Goal: Transaction & Acquisition: Download file/media

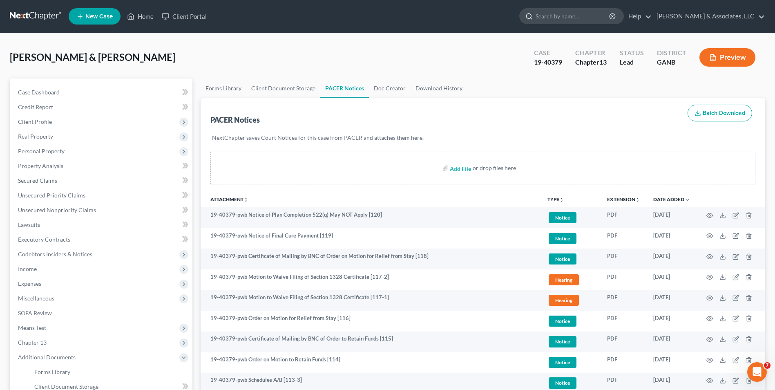
click at [582, 15] on input "search" at bounding box center [573, 16] width 75 height 15
type input "[PERSON_NAME]"
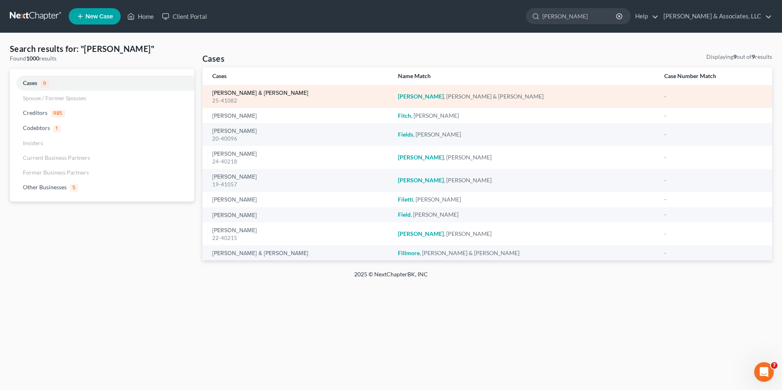
click at [272, 91] on link "[PERSON_NAME] & [PERSON_NAME]" at bounding box center [260, 93] width 96 height 6
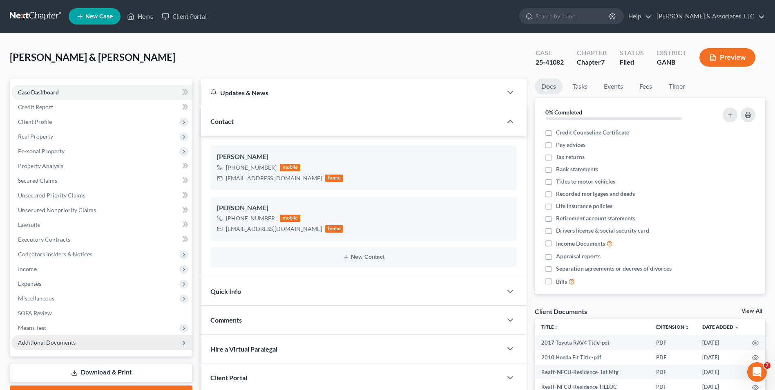
click at [134, 342] on span "Additional Documents" at bounding box center [101, 342] width 181 height 15
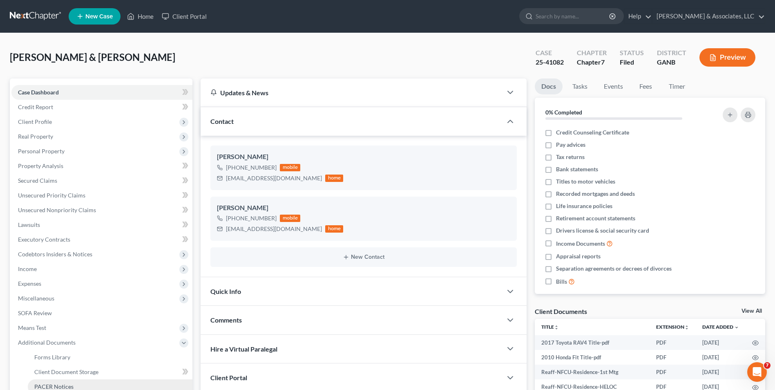
click at [114, 386] on link "PACER Notices" at bounding box center [110, 386] width 165 height 15
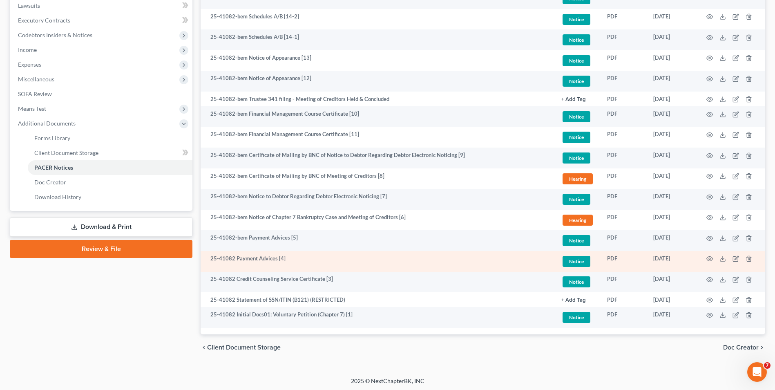
scroll to position [221, 0]
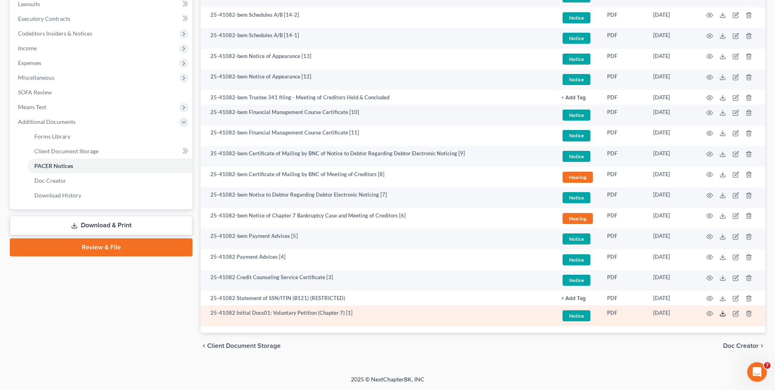
click at [723, 313] on icon at bounding box center [723, 313] width 7 height 7
